Goal: Find specific page/section: Find specific page/section

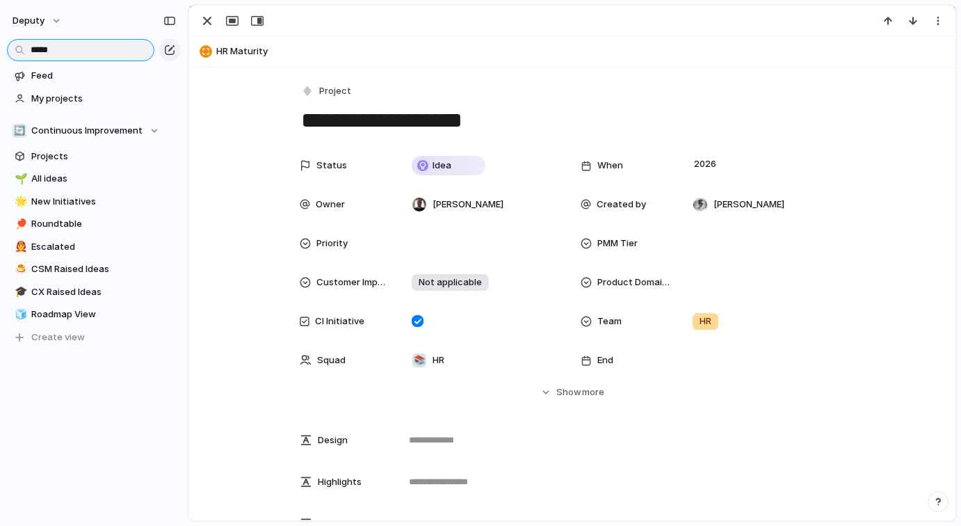
click at [64, 41] on input "*****" at bounding box center [80, 50] width 147 height 22
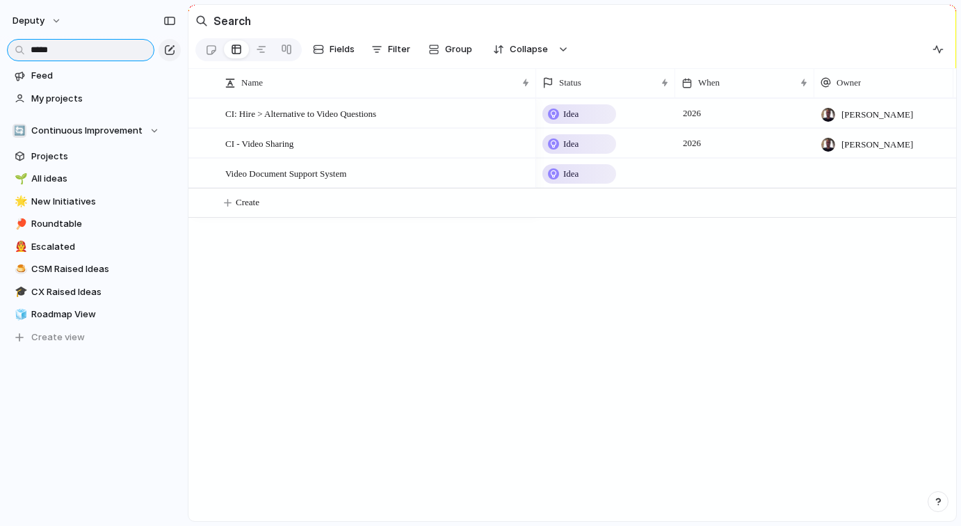
drag, startPoint x: 64, startPoint y: 48, endPoint x: 0, endPoint y: 38, distance: 64.7
click at [0, 39] on div "*****" at bounding box center [94, 48] width 188 height 25
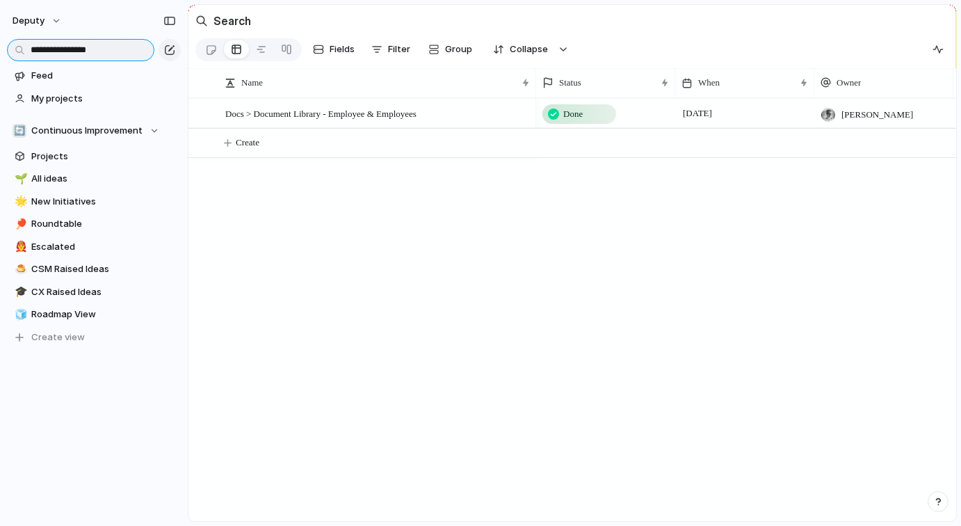
type input "**********"
